Goal: Information Seeking & Learning: Compare options

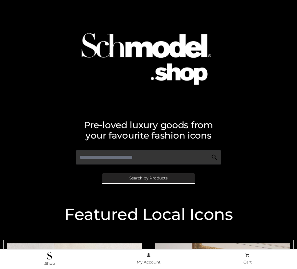
click at [148, 178] on span "Search by Products" at bounding box center [148, 178] width 38 height 4
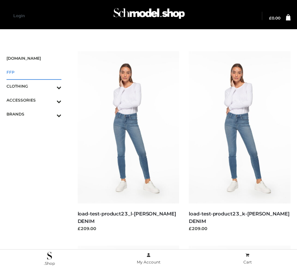
click at [34, 72] on span "FFP" at bounding box center [33, 71] width 55 height 7
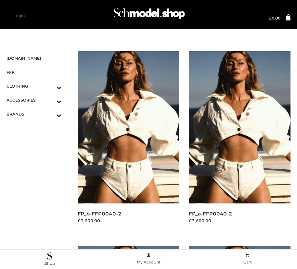
scroll to position [742, 0]
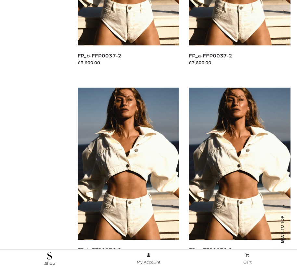
click at [128, 178] on img at bounding box center [129, 164] width 102 height 152
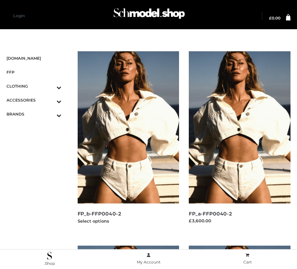
click at [128, 142] on img at bounding box center [129, 127] width 102 height 152
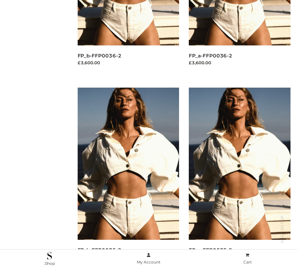
click at [128, 178] on img at bounding box center [129, 164] width 102 height 152
click at [239, 178] on img at bounding box center [240, 164] width 102 height 152
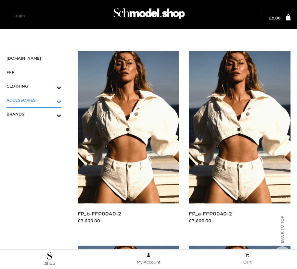
click at [50, 100] on icon "Toggle Submenu" at bounding box center [25, 101] width 73 height 7
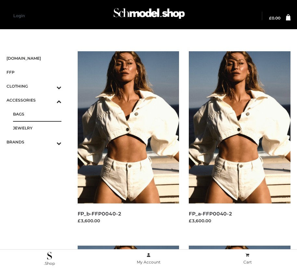
click at [37, 114] on span "BAGS" at bounding box center [37, 113] width 48 height 7
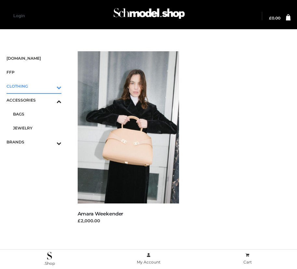
click at [50, 86] on icon "Toggle Submenu" at bounding box center [25, 87] width 73 height 7
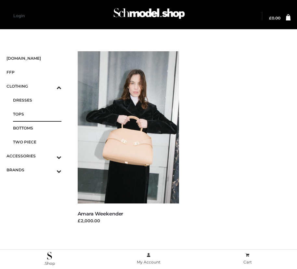
click at [37, 114] on span "TOPS" at bounding box center [37, 113] width 48 height 7
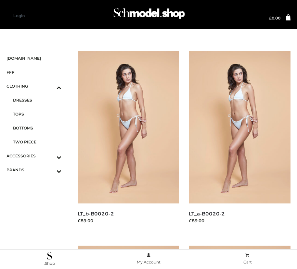
scroll to position [352, 0]
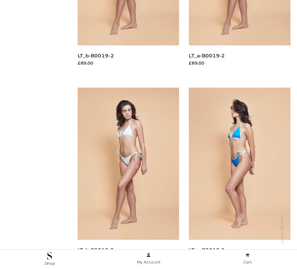
click at [239, 178] on img at bounding box center [240, 164] width 102 height 152
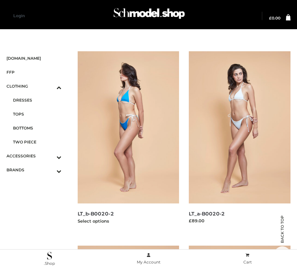
click at [128, 142] on img at bounding box center [129, 127] width 102 height 152
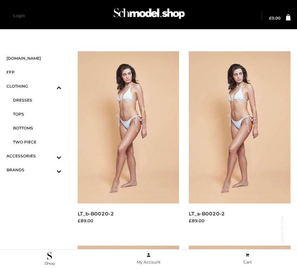
scroll to position [936, 0]
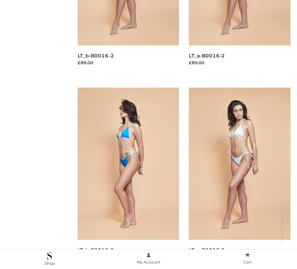
click at [128, 178] on img at bounding box center [129, 164] width 102 height 152
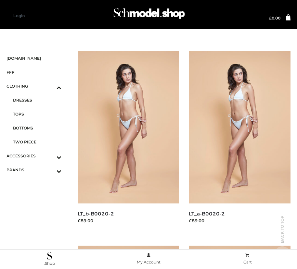
scroll to position [547, 0]
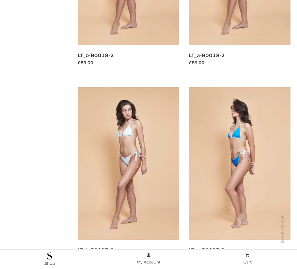
click at [239, 178] on img at bounding box center [240, 163] width 102 height 152
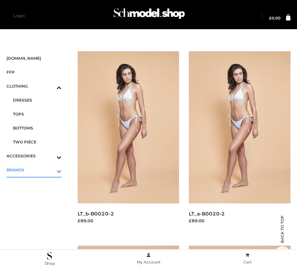
click at [50, 170] on icon "Toggle Submenu" at bounding box center [25, 170] width 73 height 7
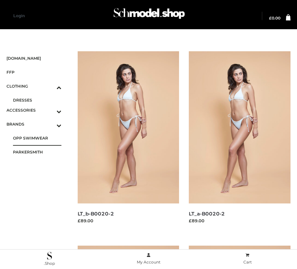
click at [37, 134] on span "OPP SWIMWEAR" at bounding box center [37, 137] width 48 height 7
